Goal: Check status

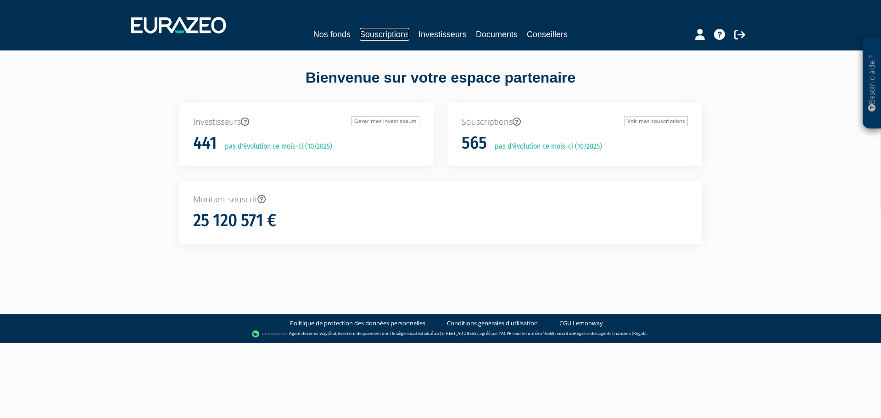
click at [394, 36] on link "Souscriptions" at bounding box center [385, 34] width 50 height 13
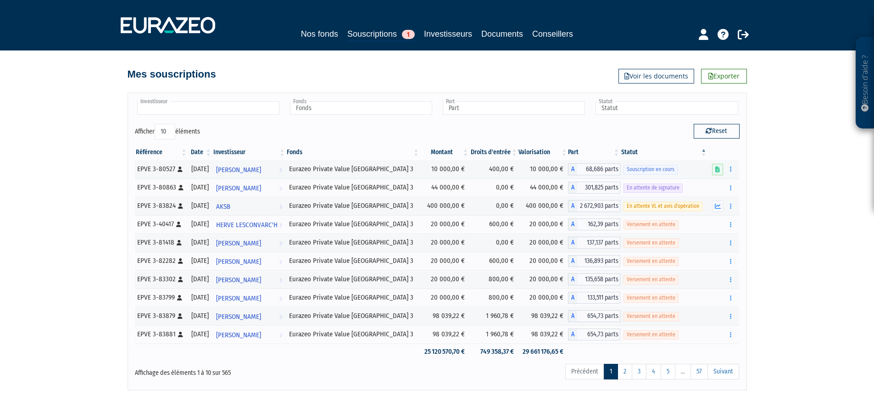
click at [205, 107] on input "text" at bounding box center [208, 107] width 142 height 13
type input "Investisseur"
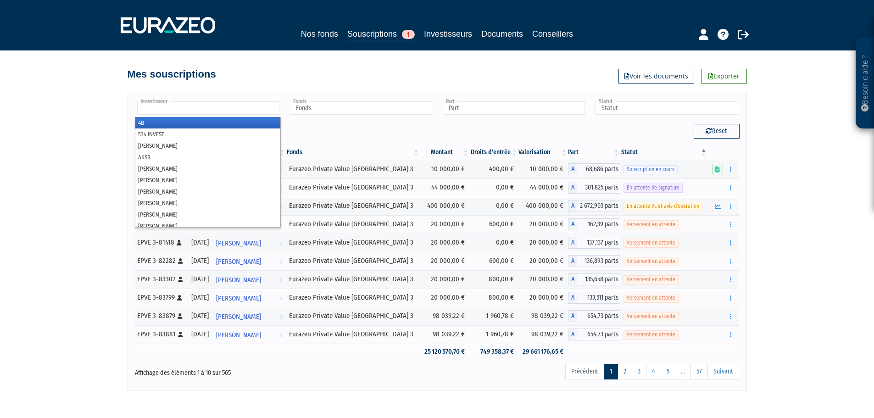
click at [178, 110] on input "text" at bounding box center [208, 107] width 142 height 13
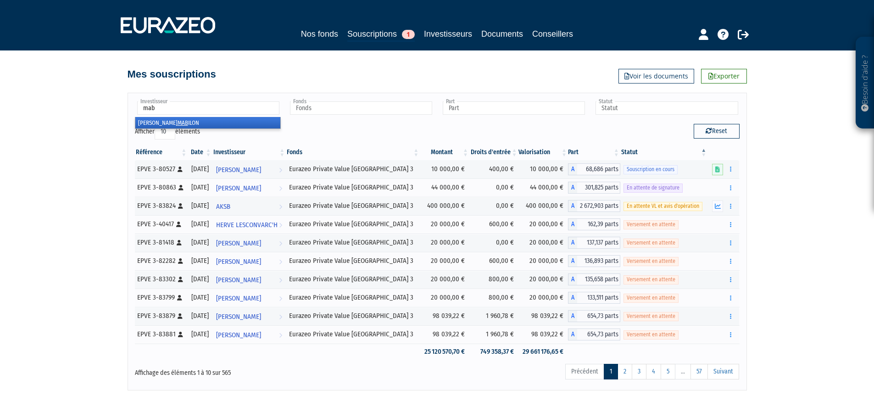
type input "mab"
click at [178, 123] on em "MAB" at bounding box center [183, 122] width 11 height 7
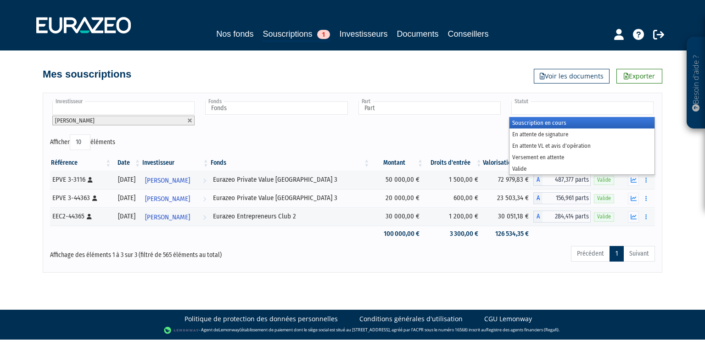
click at [531, 107] on input "text" at bounding box center [582, 107] width 142 height 13
click at [409, 130] on div "Investisseur 4B 534 INVEST ADINA-BIANCA STOIAN AKSB ALAIN DUMAS ALAIN JANAUD AL…" at bounding box center [352, 117] width 618 height 34
type input "Statut"
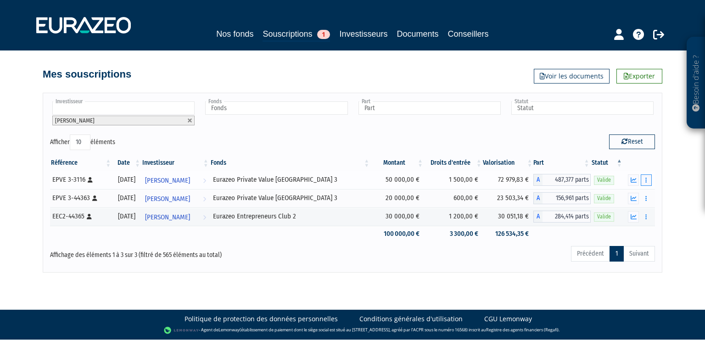
click at [647, 178] on button "button" at bounding box center [645, 179] width 11 height 11
click at [619, 214] on link "Historique de rachat(s)" at bounding box center [611, 213] width 76 height 15
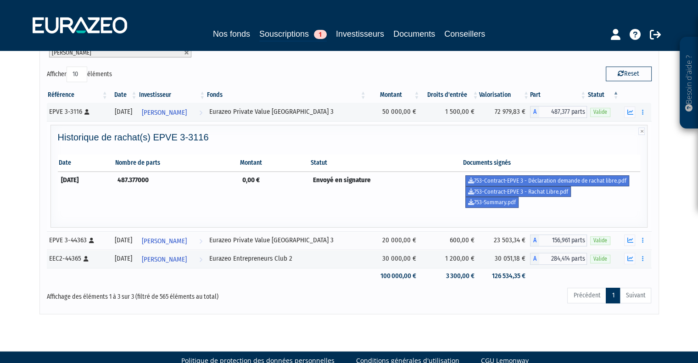
scroll to position [84, 0]
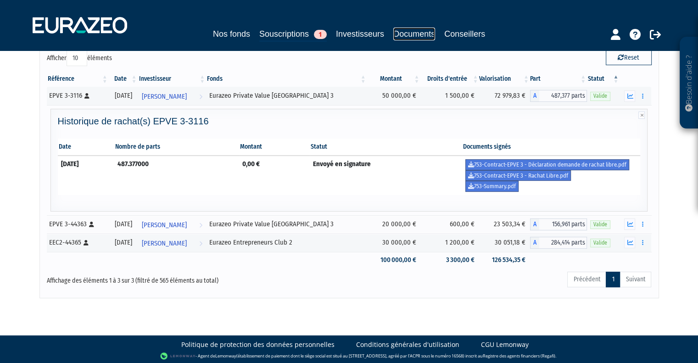
click at [401, 30] on link "Documents" at bounding box center [414, 34] width 42 height 13
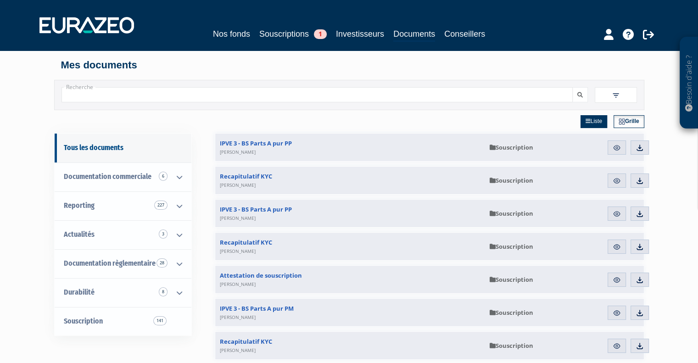
click at [180, 95] on input "Recherche" at bounding box center [316, 94] width 511 height 15
click at [572, 87] on button "submit" at bounding box center [580, 94] width 16 height 15
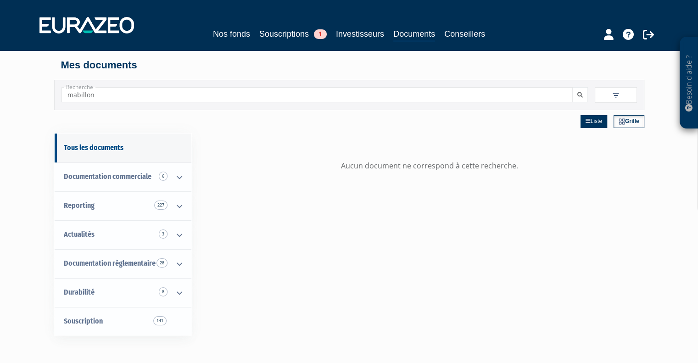
click at [87, 97] on input "mabillon" at bounding box center [316, 94] width 511 height 15
type input "mabilon"
click at [572, 87] on button "submit" at bounding box center [580, 94] width 16 height 15
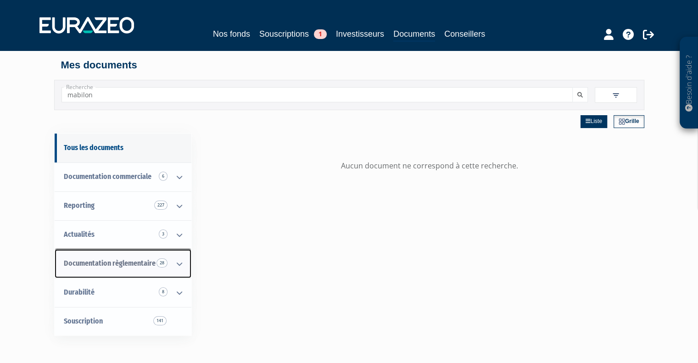
click at [180, 260] on icon at bounding box center [179, 264] width 24 height 28
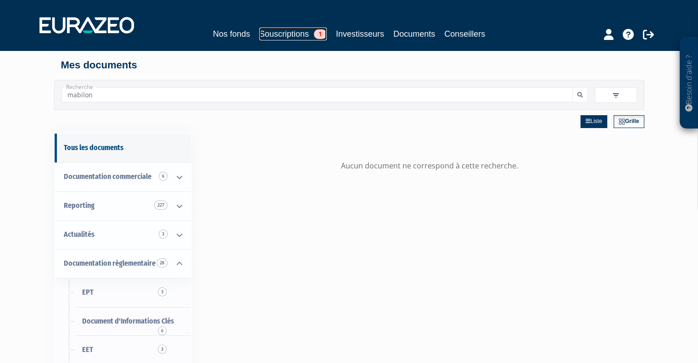
click at [284, 35] on link "Souscriptions 1" at bounding box center [292, 34] width 67 height 13
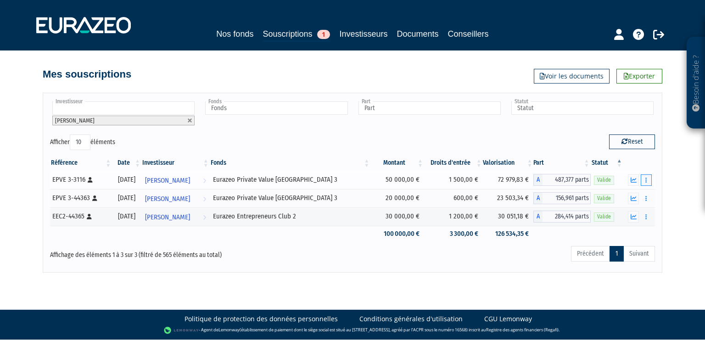
click at [643, 179] on button "button" at bounding box center [645, 179] width 11 height 11
click at [622, 213] on link "Historique de rachat(s)" at bounding box center [611, 213] width 76 height 15
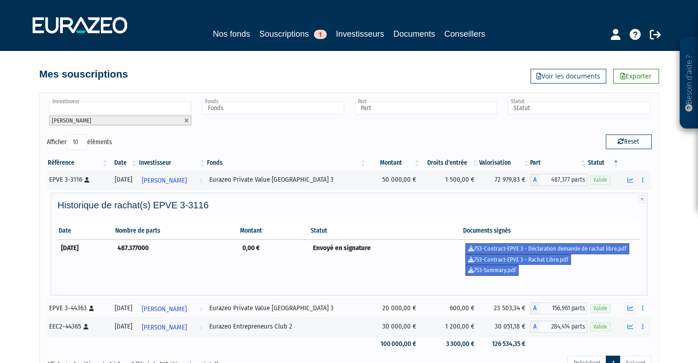
click at [380, 275] on td "Envoyé en signature" at bounding box center [386, 258] width 152 height 39
click at [239, 263] on td "487.377000" at bounding box center [176, 258] width 125 height 39
click at [187, 120] on link at bounding box center [187, 121] width 6 height 6
type input "Investisseur"
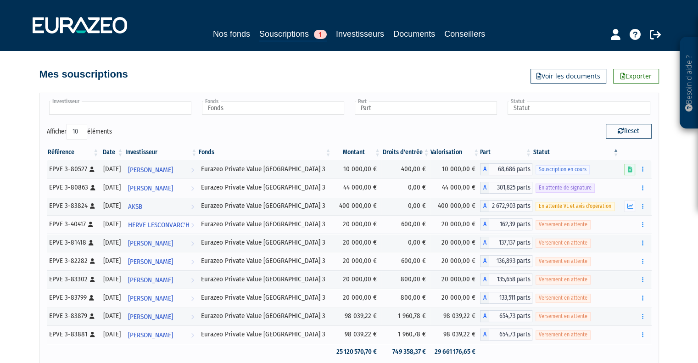
click at [143, 110] on input "text" at bounding box center [120, 107] width 142 height 13
type input "[PERSON_NAME]"
click at [89, 120] on em "MENDEZ" at bounding box center [108, 122] width 39 height 7
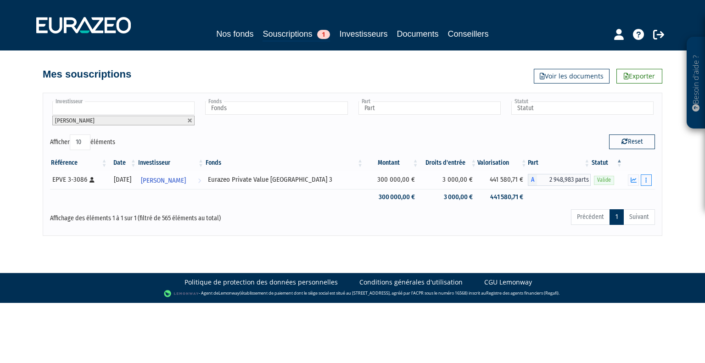
click at [648, 178] on button "button" at bounding box center [645, 179] width 11 height 11
click at [631, 211] on link "Historique de rachat(s)" at bounding box center [611, 213] width 76 height 15
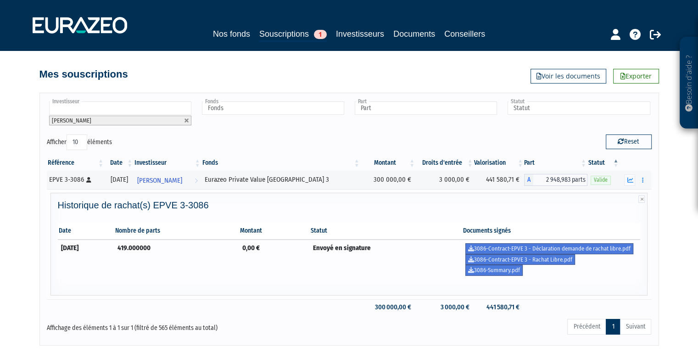
click at [271, 272] on td "0,00 €" at bounding box center [274, 258] width 71 height 39
